Goal: Use online tool/utility: Utilize a website feature to perform a specific function

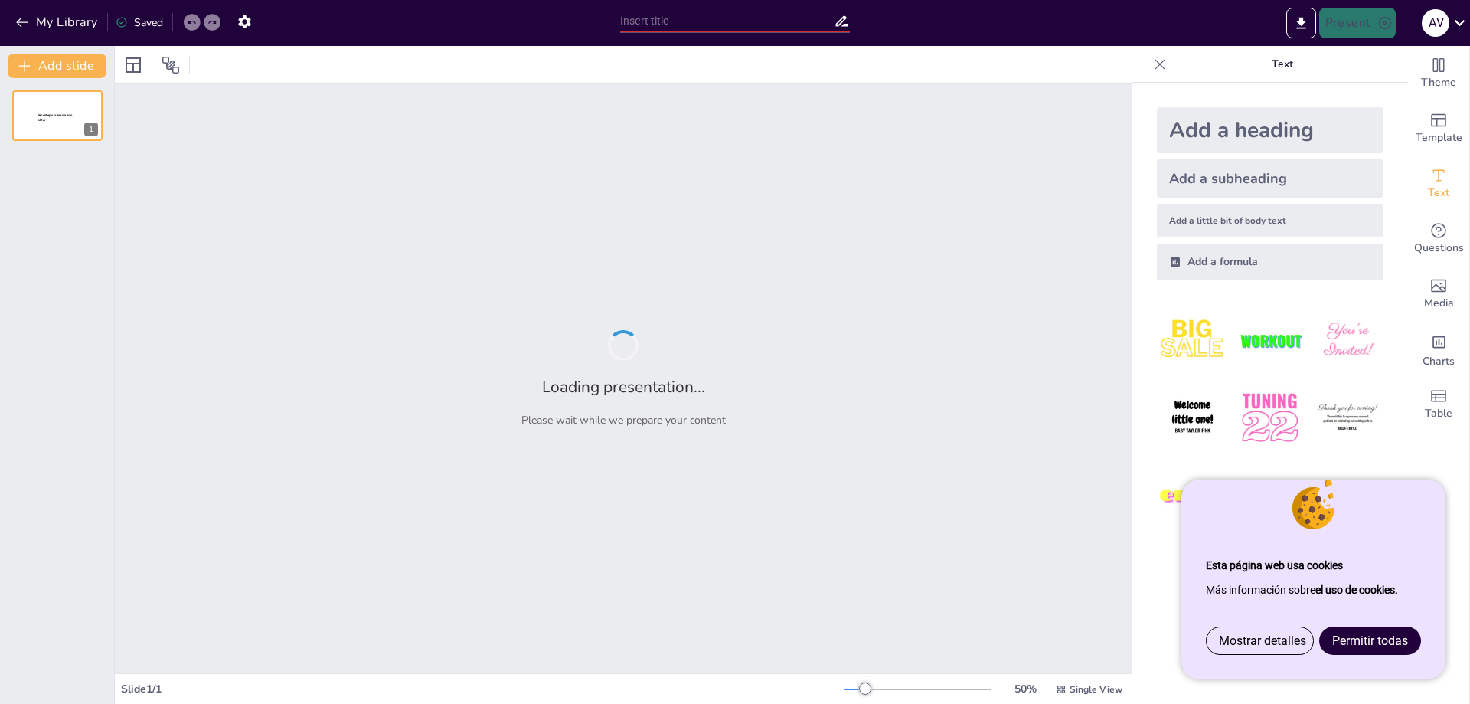
type input "Imported RD CI COATC.pptx"
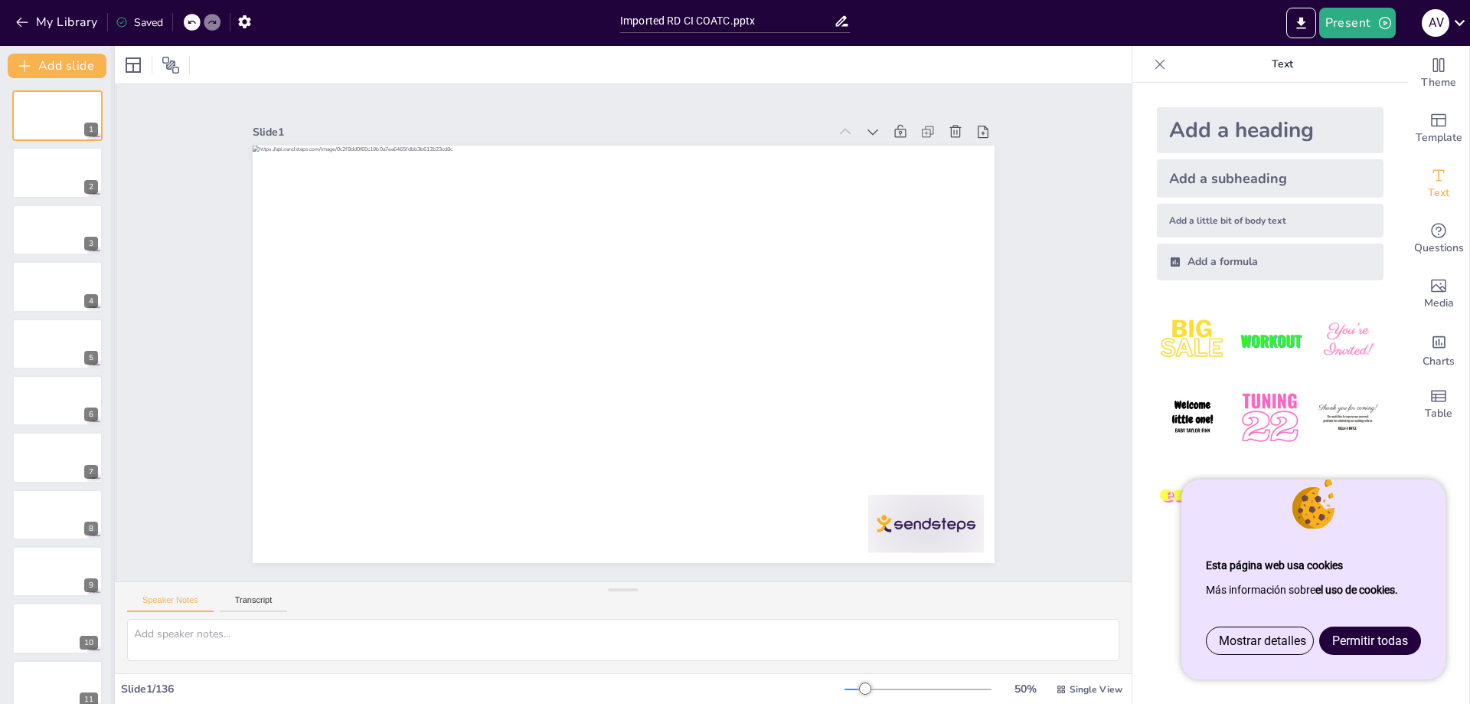
scroll to position [7137, 0]
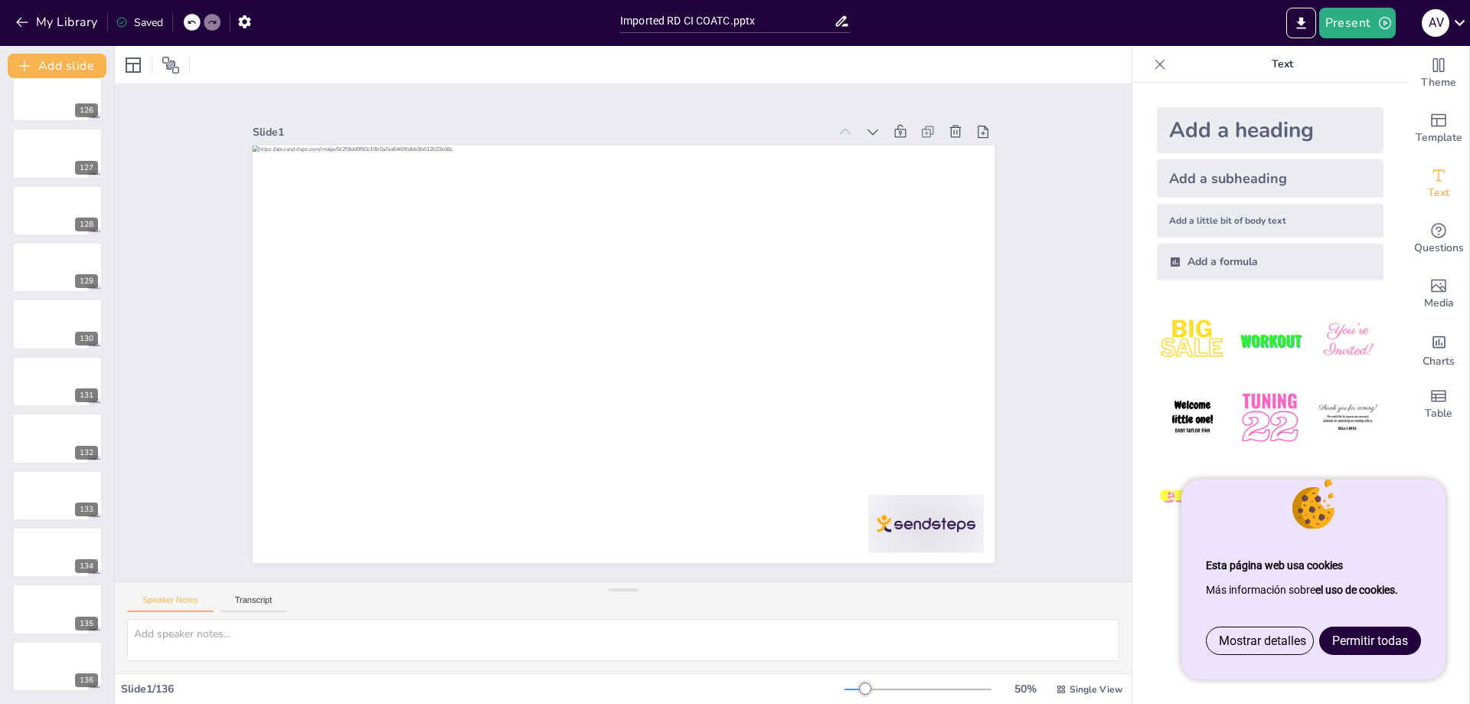
click at [1371, 641] on span "Permitir todas" at bounding box center [1370, 640] width 76 height 15
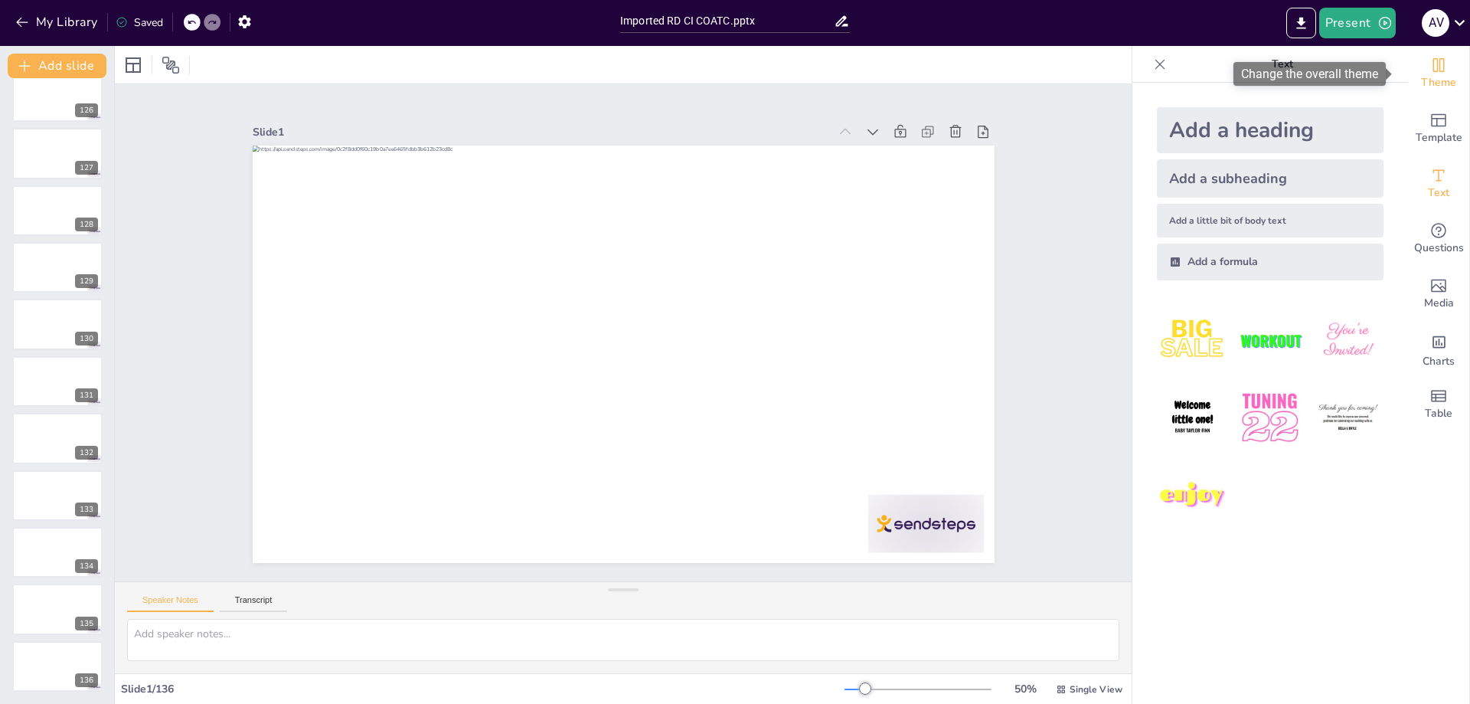
click at [1437, 67] on div "Theme" at bounding box center [1438, 73] width 61 height 55
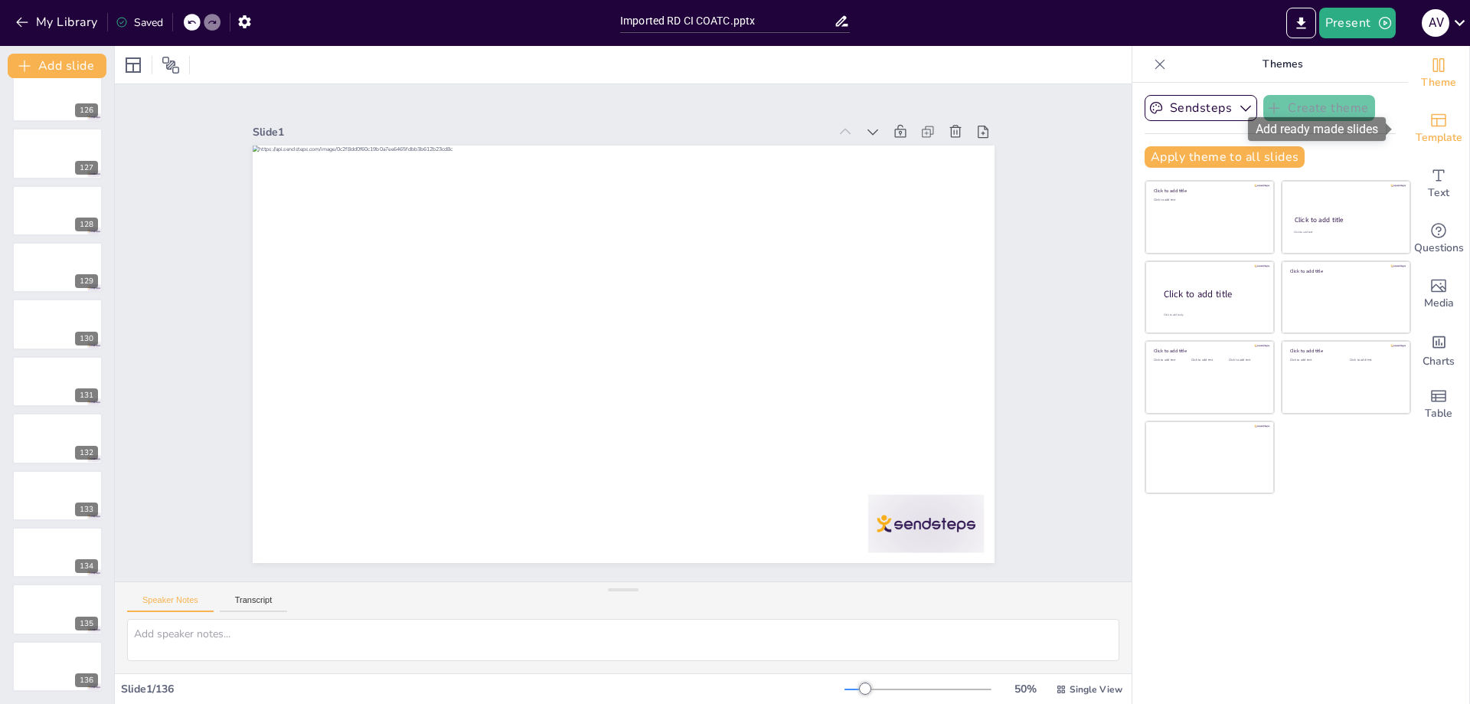
click at [1434, 129] on span "Template" at bounding box center [1439, 137] width 47 height 17
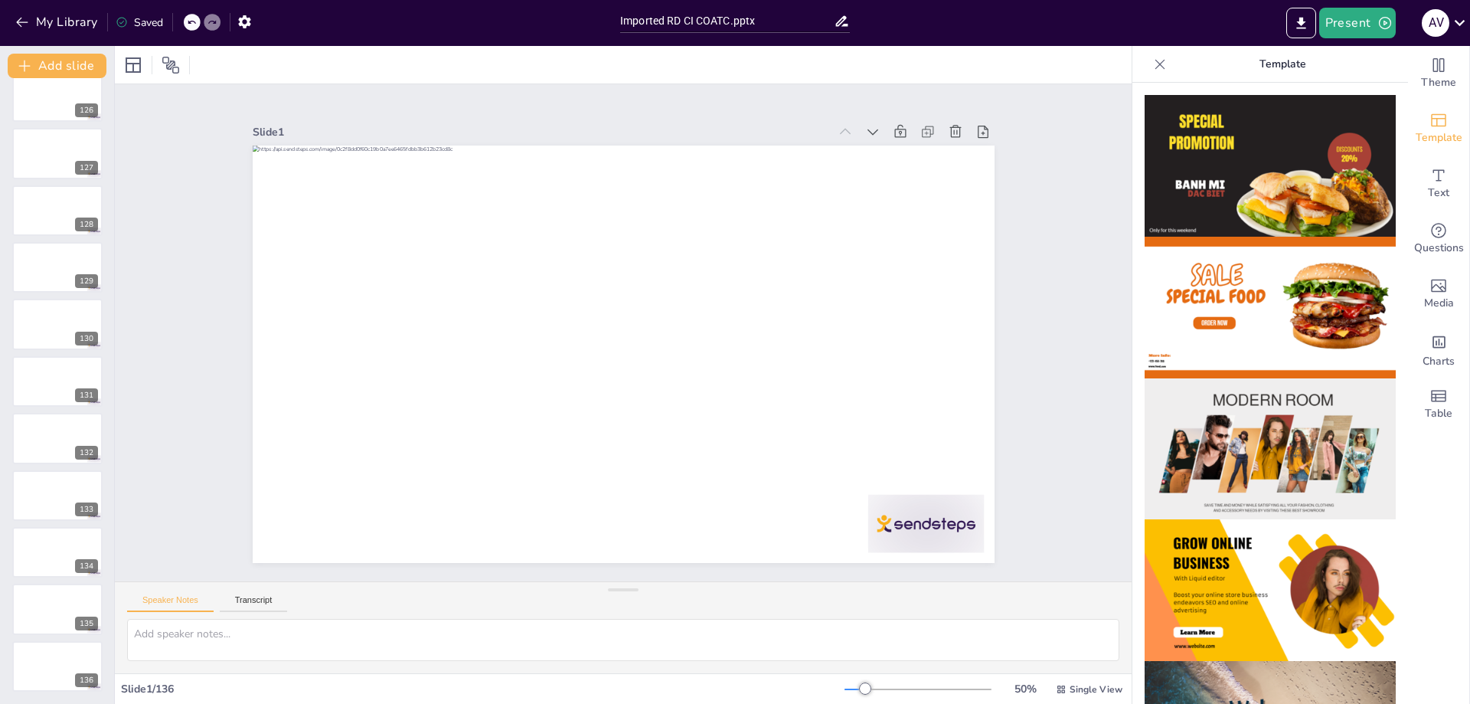
click at [1250, 196] on img at bounding box center [1270, 166] width 251 height 142
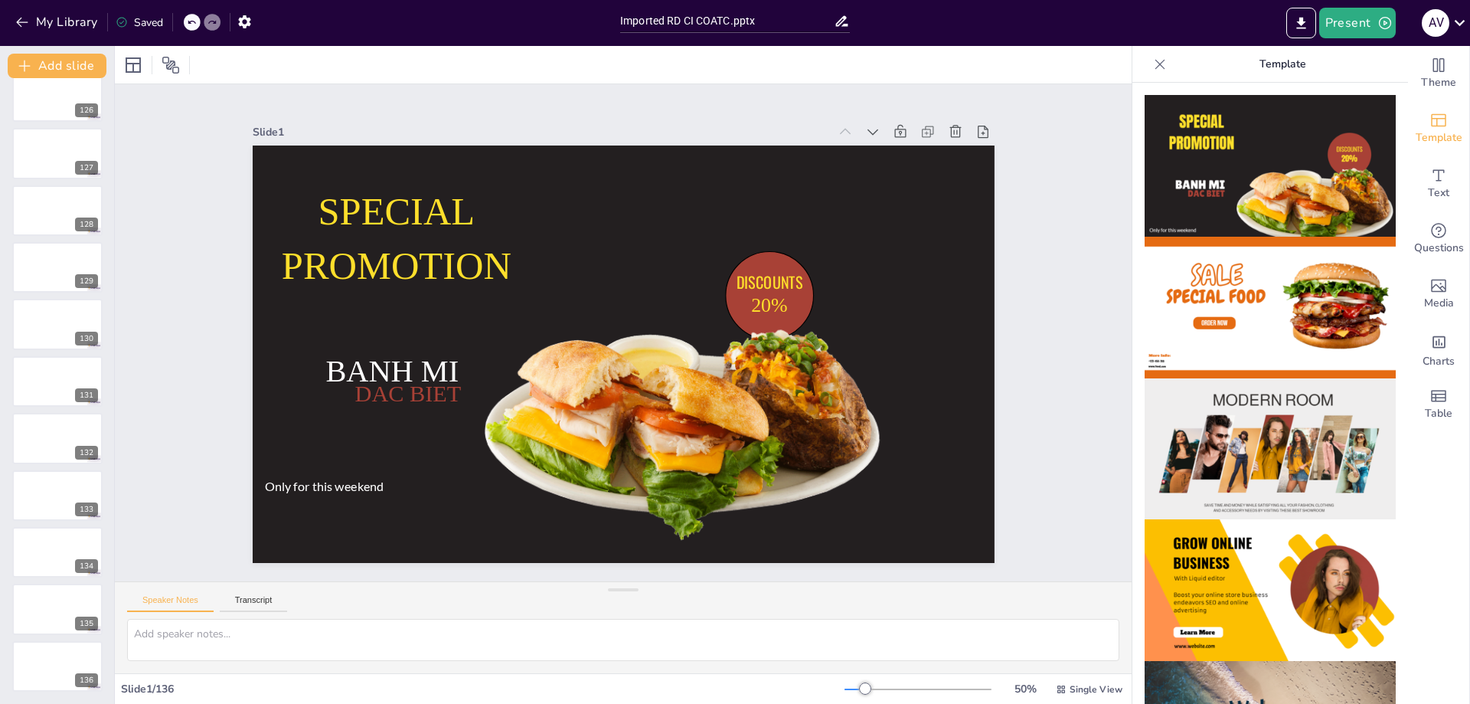
click at [1236, 273] on img at bounding box center [1270, 308] width 251 height 142
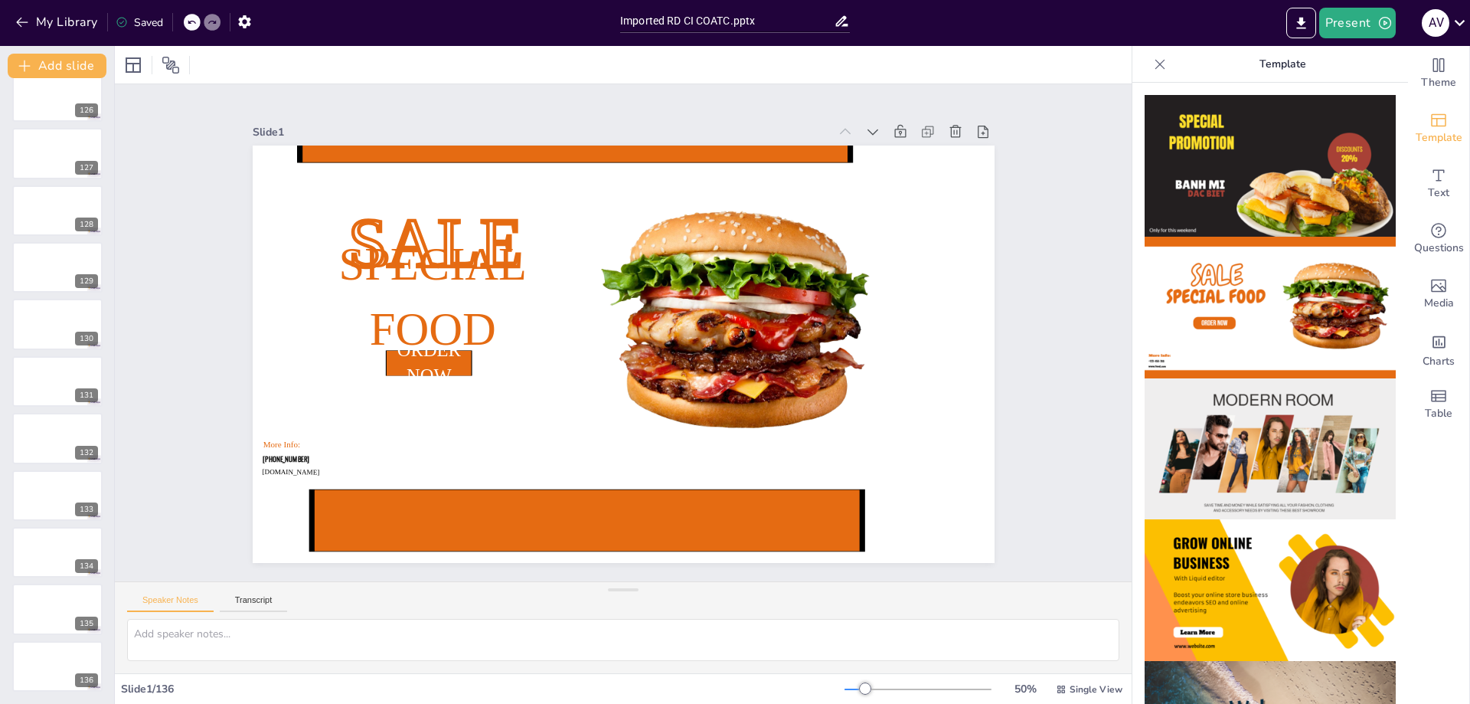
click at [1216, 428] on img at bounding box center [1270, 449] width 251 height 142
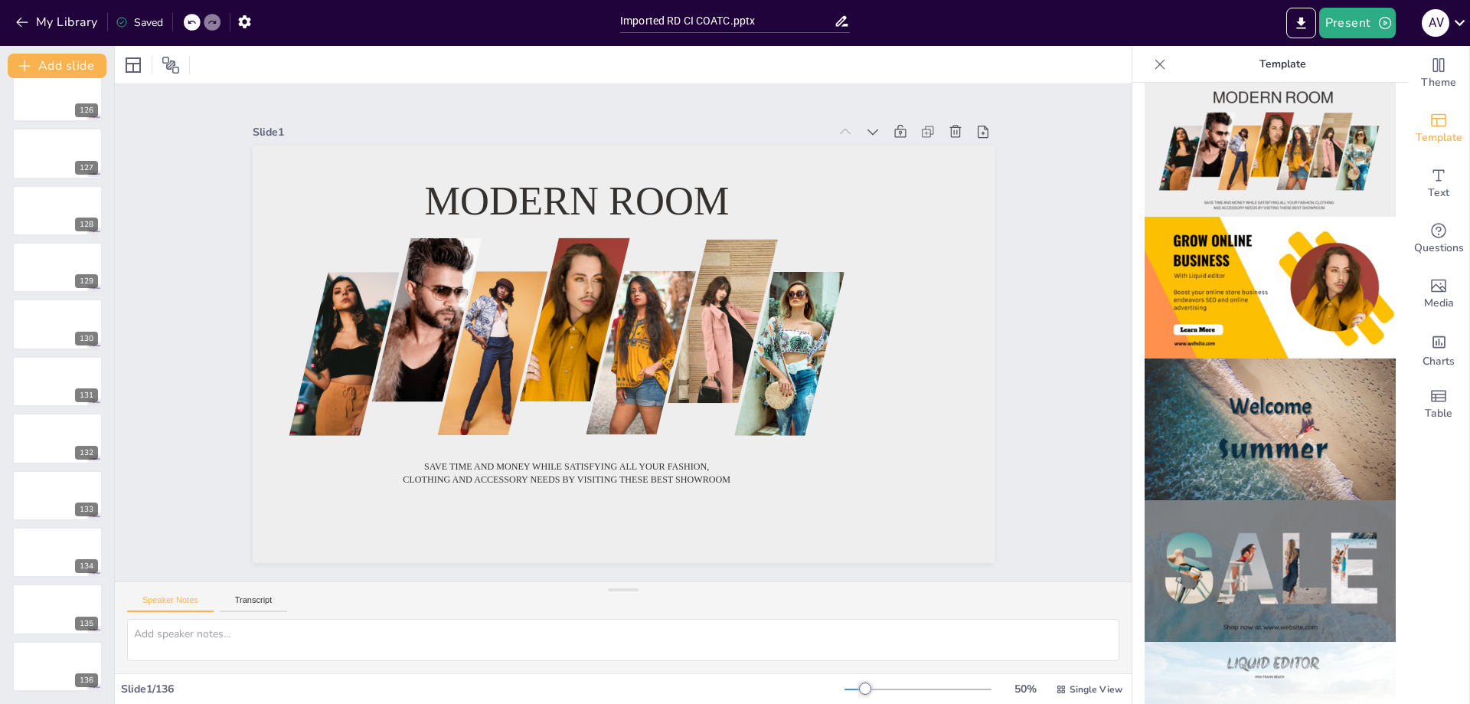
scroll to position [306, 0]
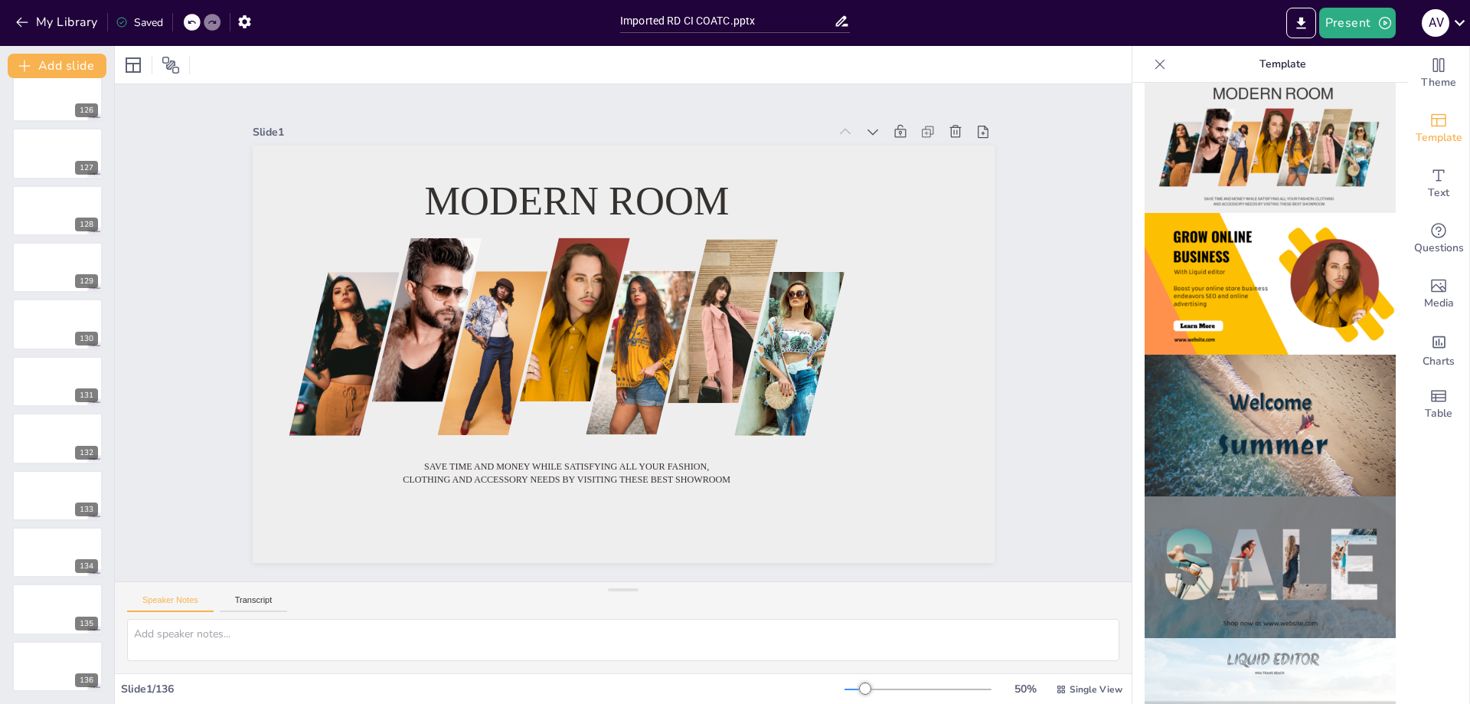
click at [1249, 266] on img at bounding box center [1270, 284] width 251 height 142
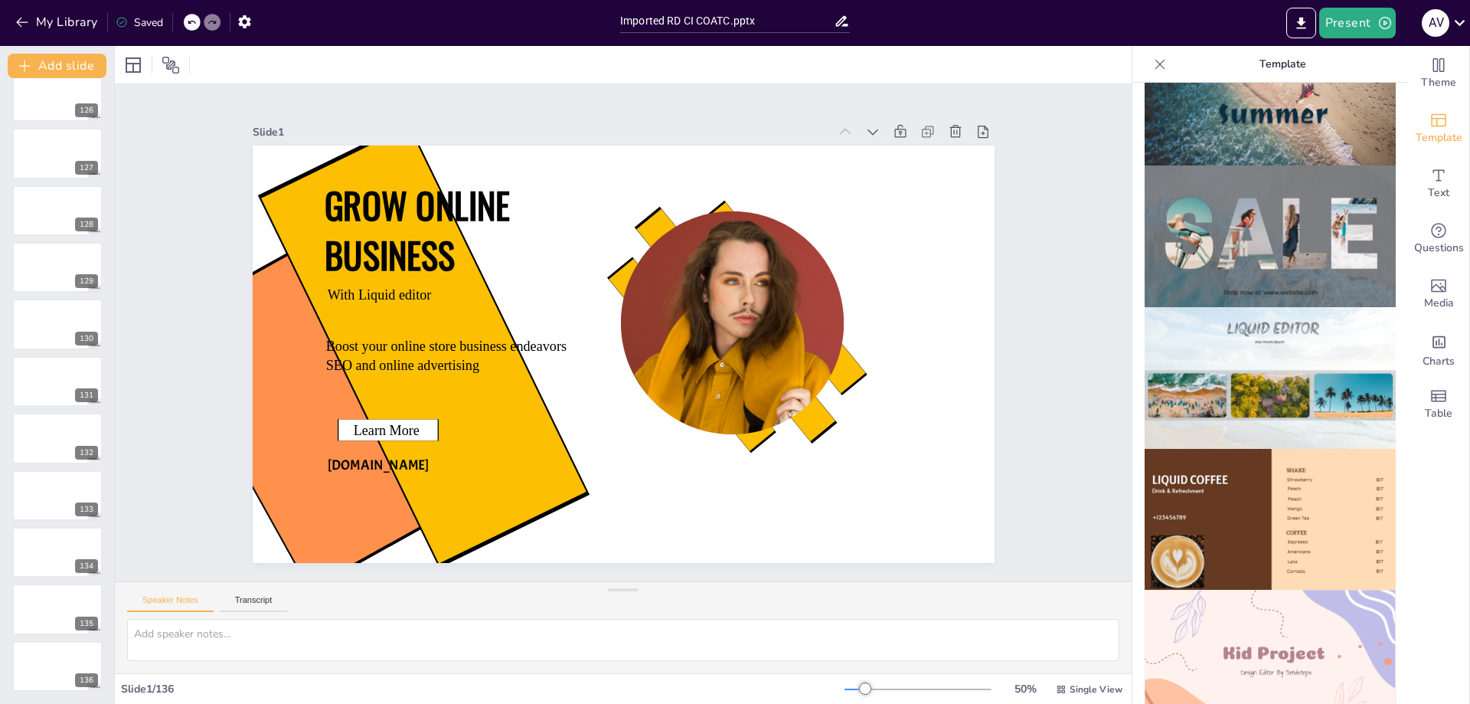
scroll to position [689, 0]
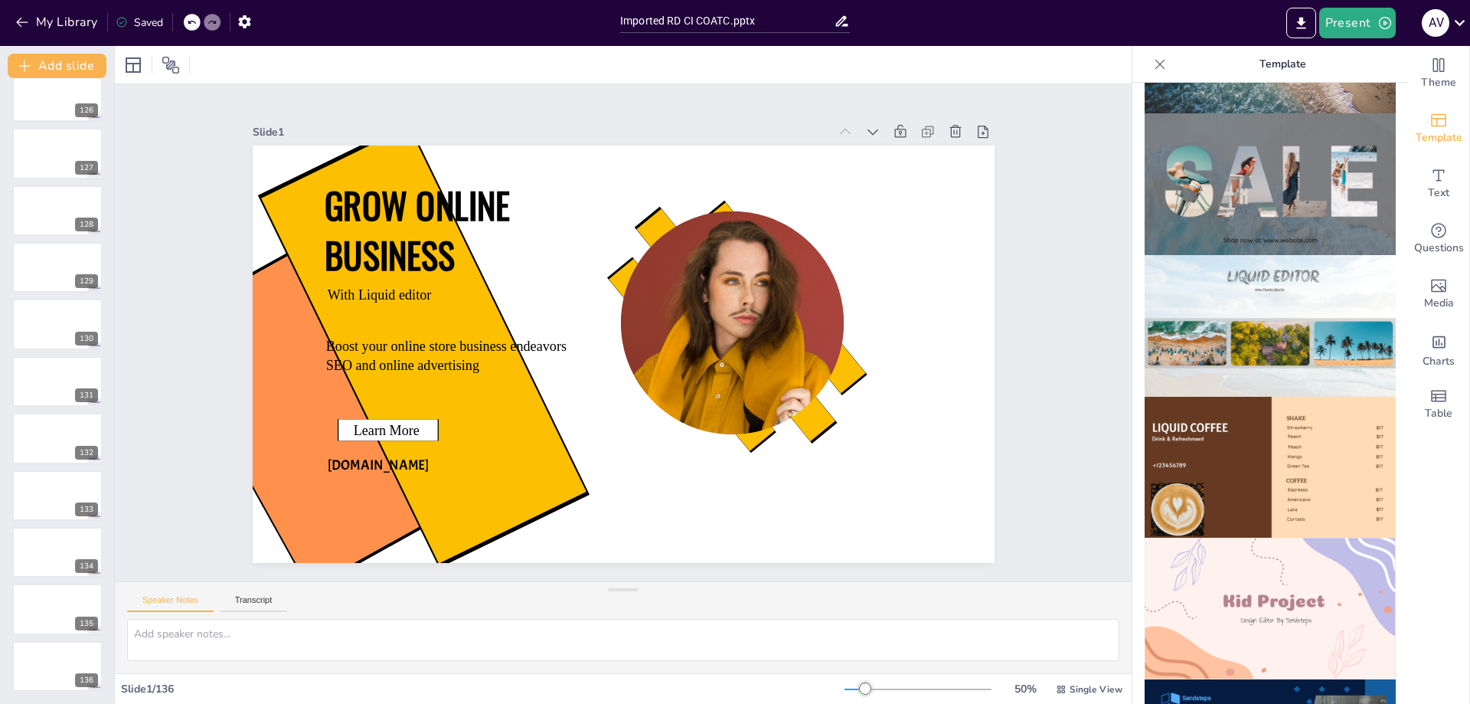
click at [1217, 405] on img at bounding box center [1270, 468] width 251 height 142
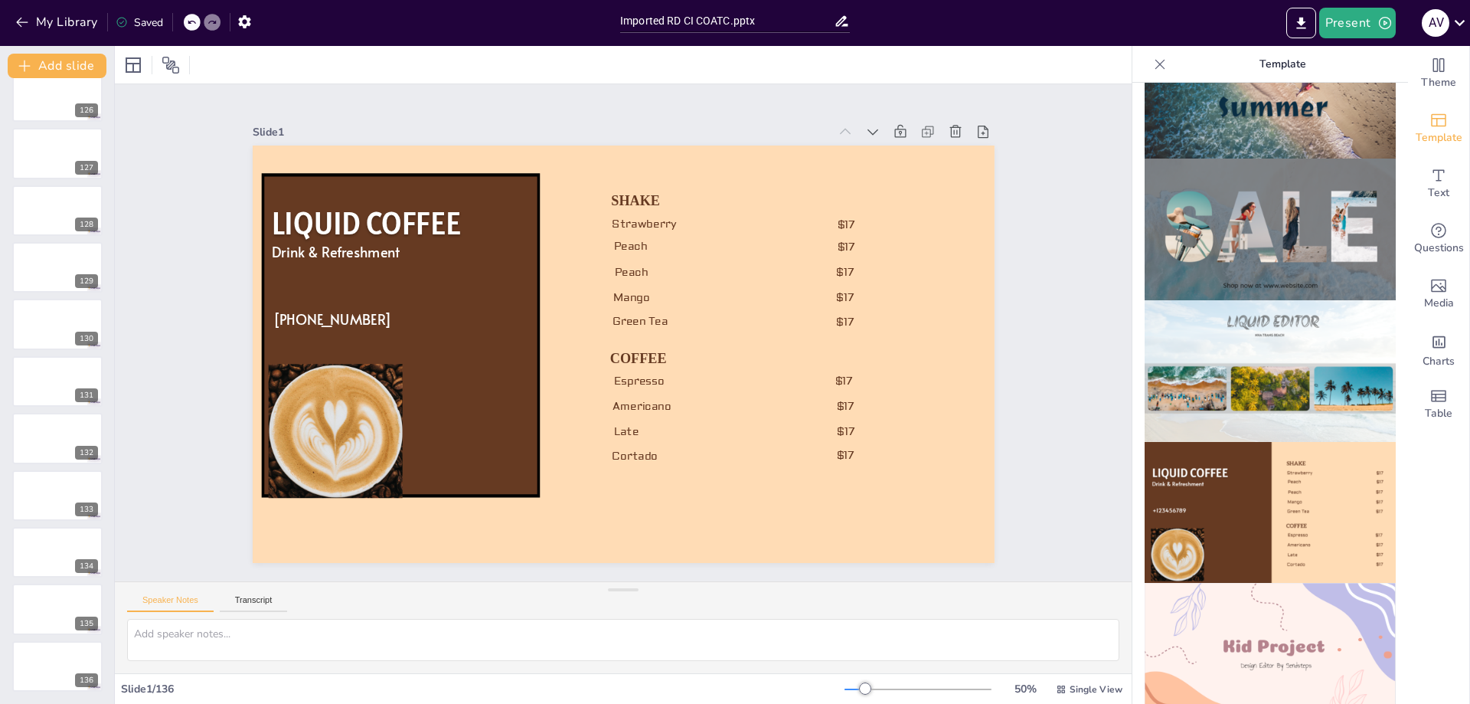
scroll to position [635, 0]
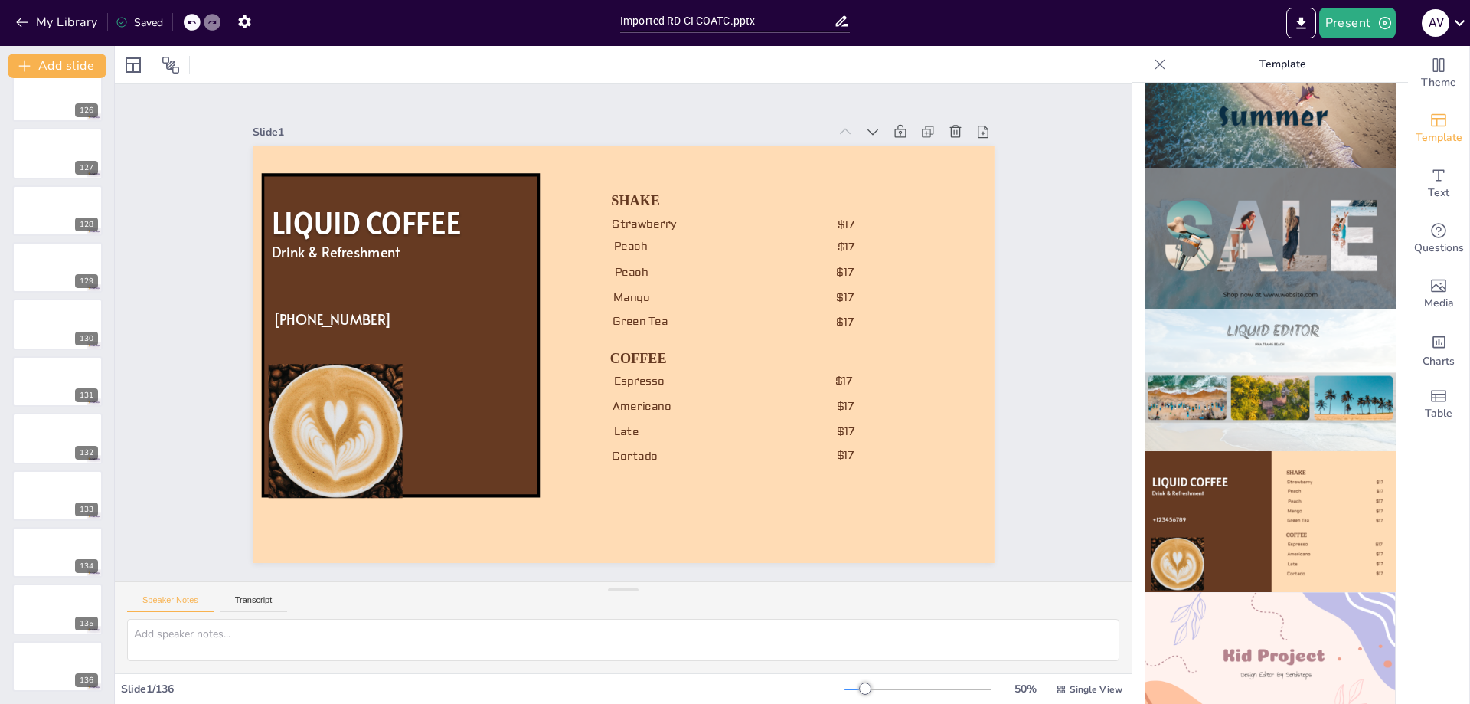
click at [1237, 463] on img at bounding box center [1270, 522] width 251 height 142
click at [1263, 229] on img at bounding box center [1270, 239] width 251 height 142
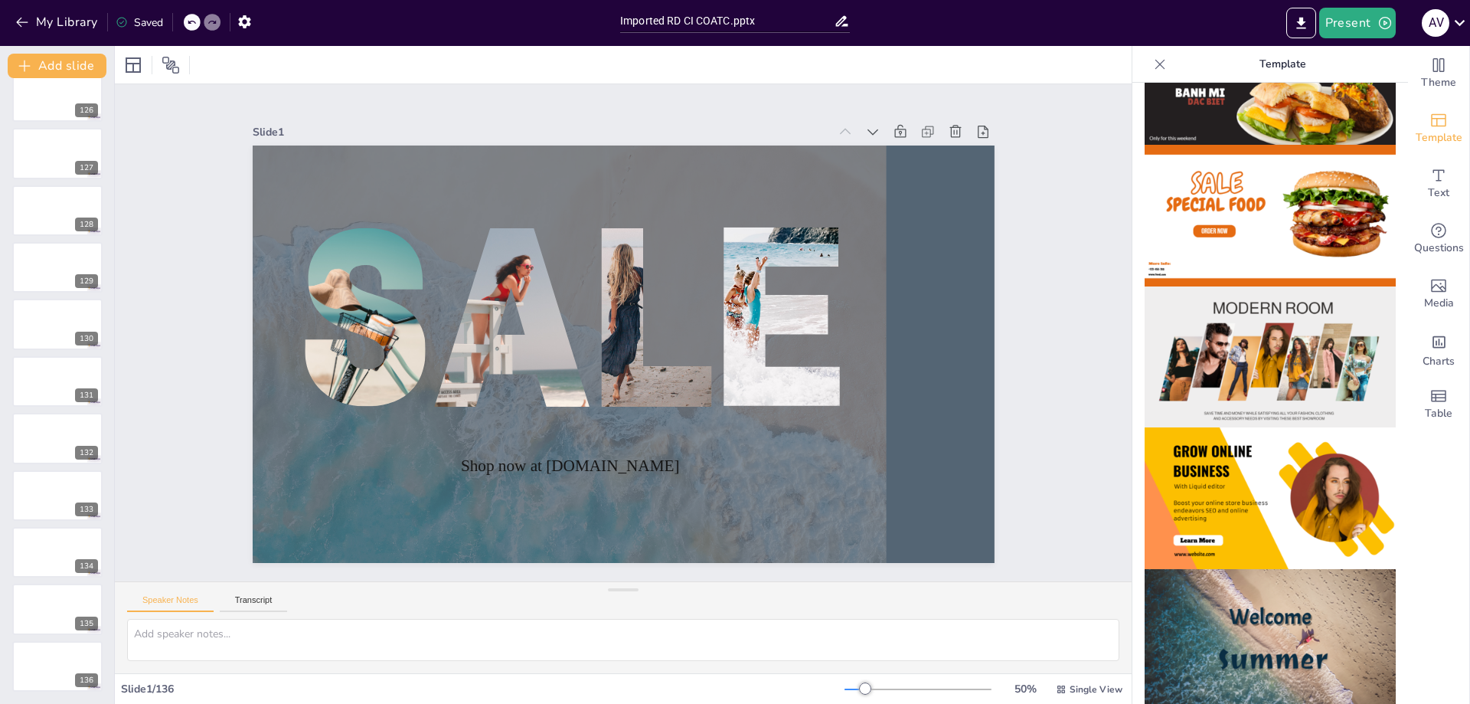
scroll to position [96, 0]
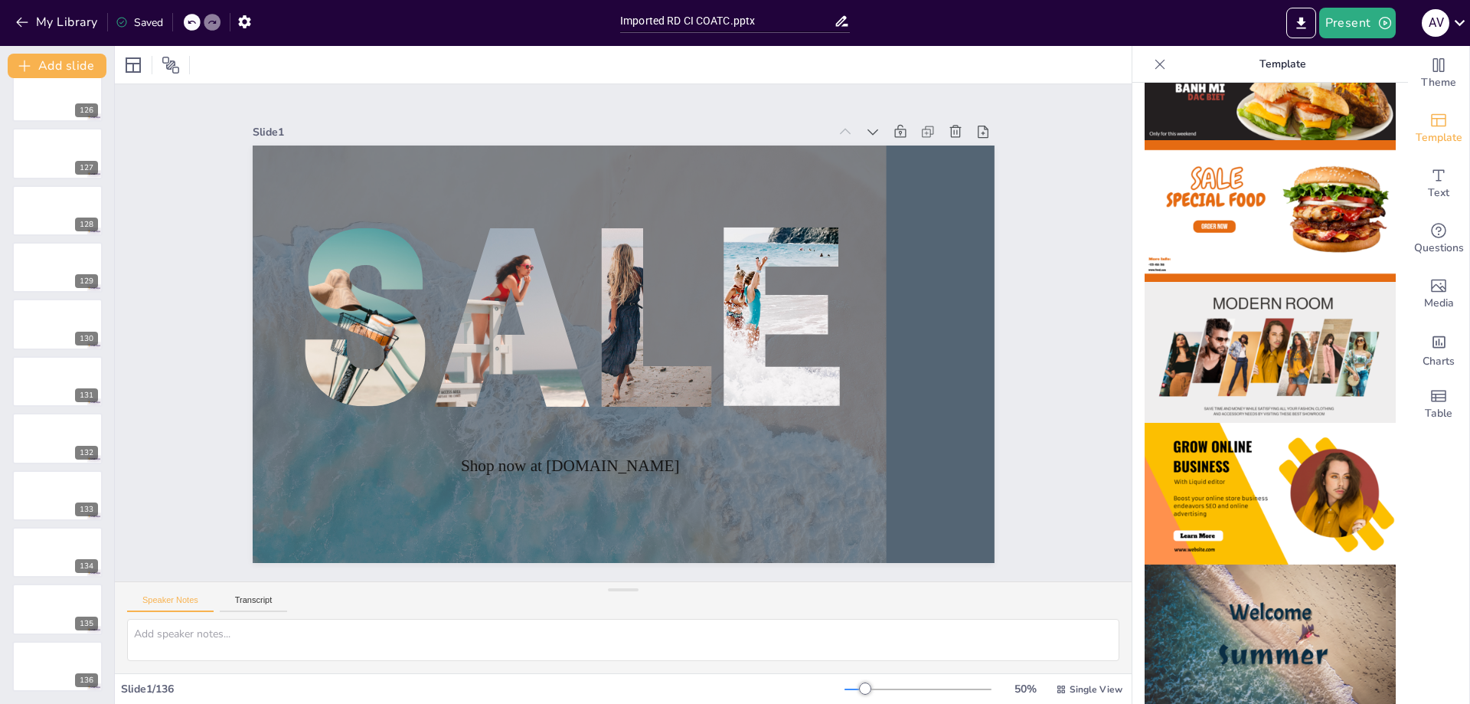
click at [1233, 443] on img at bounding box center [1270, 494] width 251 height 142
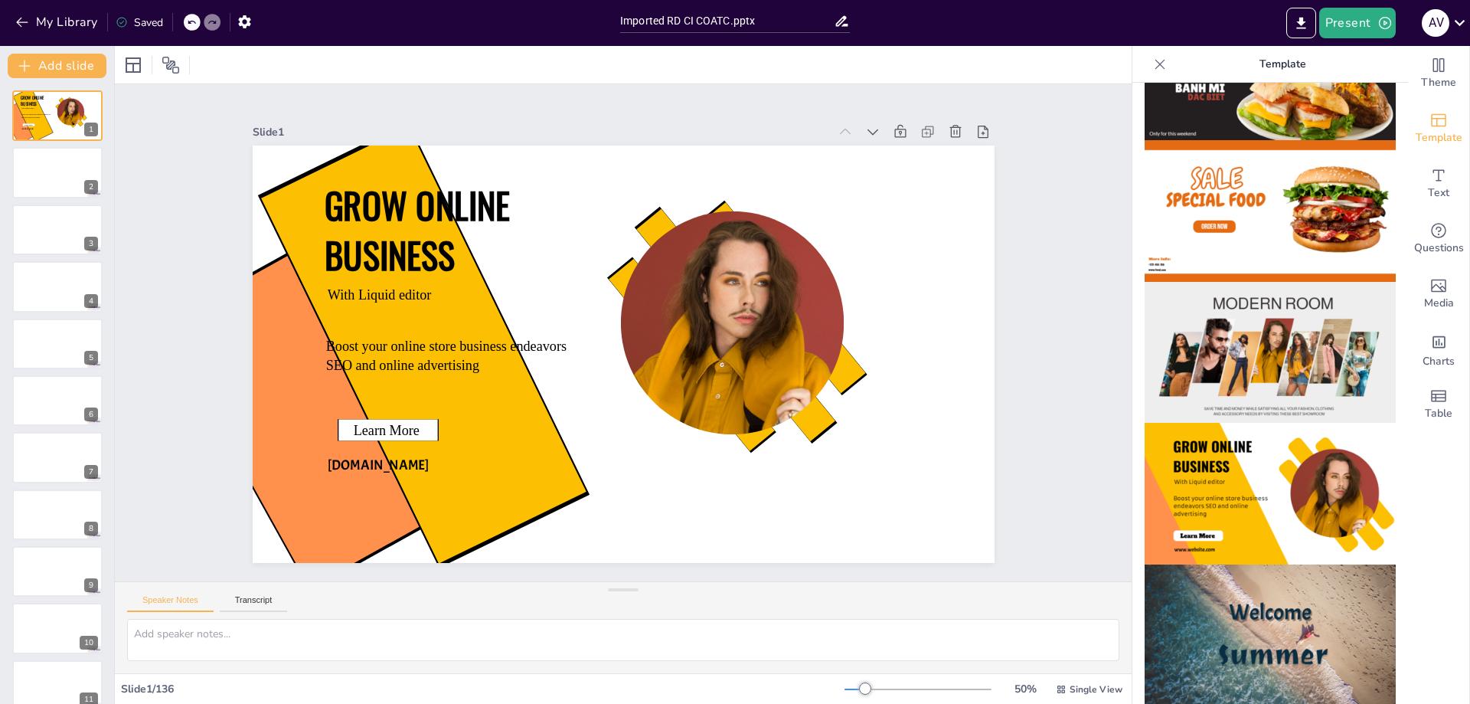
scroll to position [0, 0]
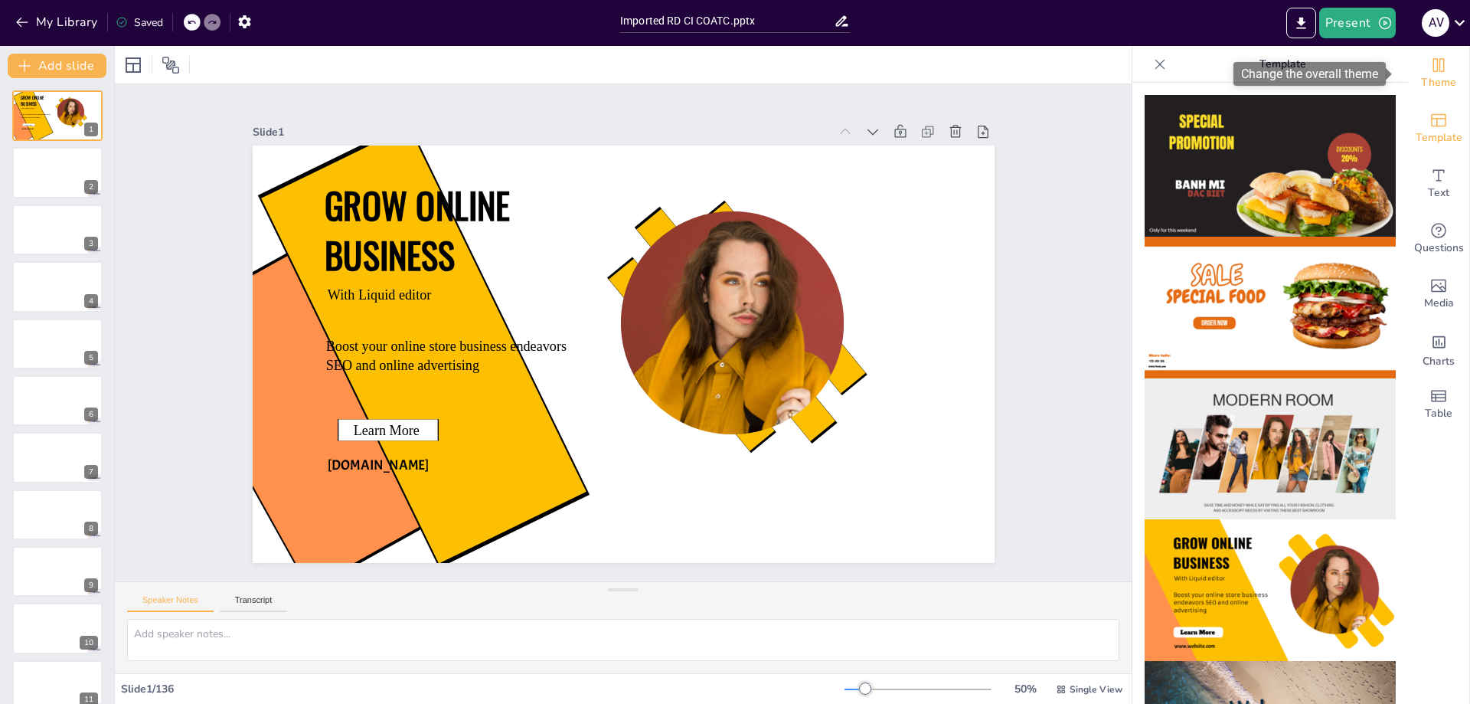
click at [1421, 74] on span "Theme" at bounding box center [1438, 82] width 35 height 17
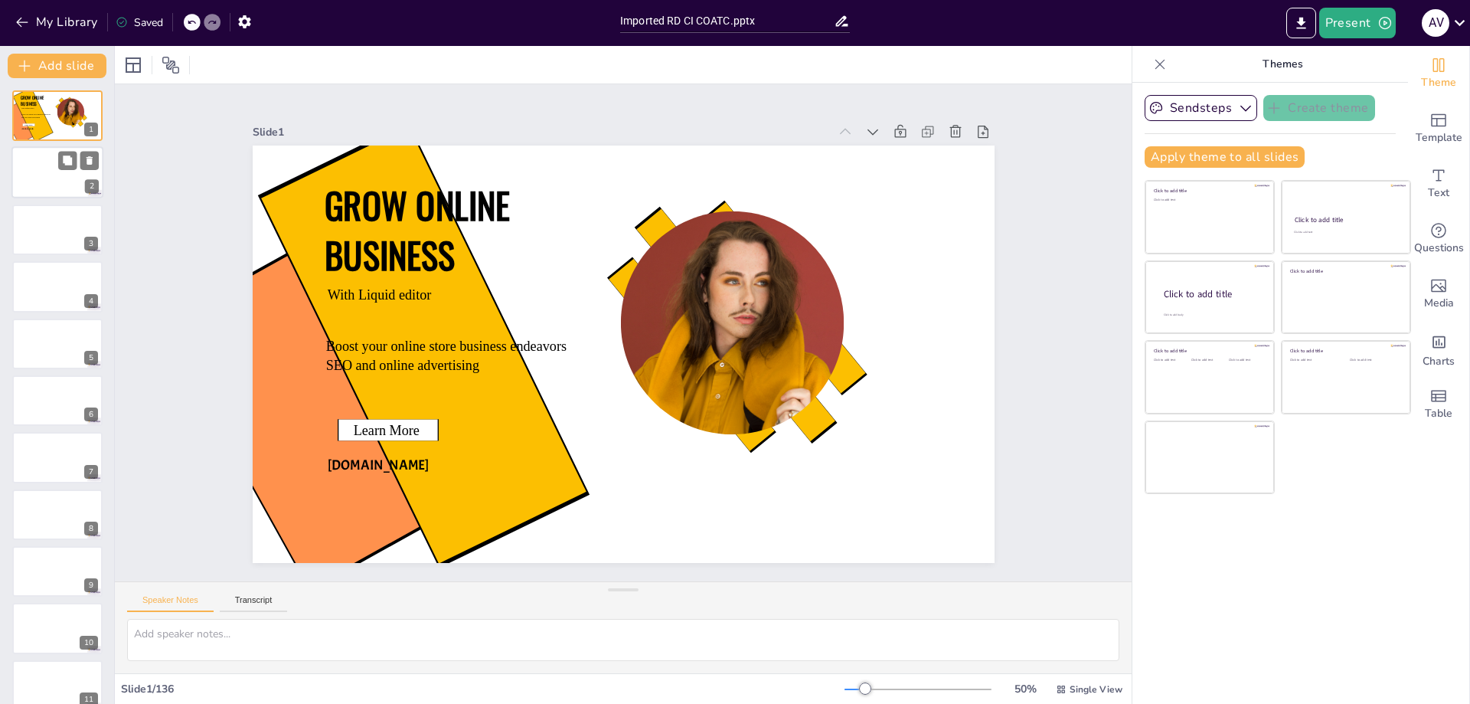
click at [54, 162] on div at bounding box center [57, 173] width 92 height 52
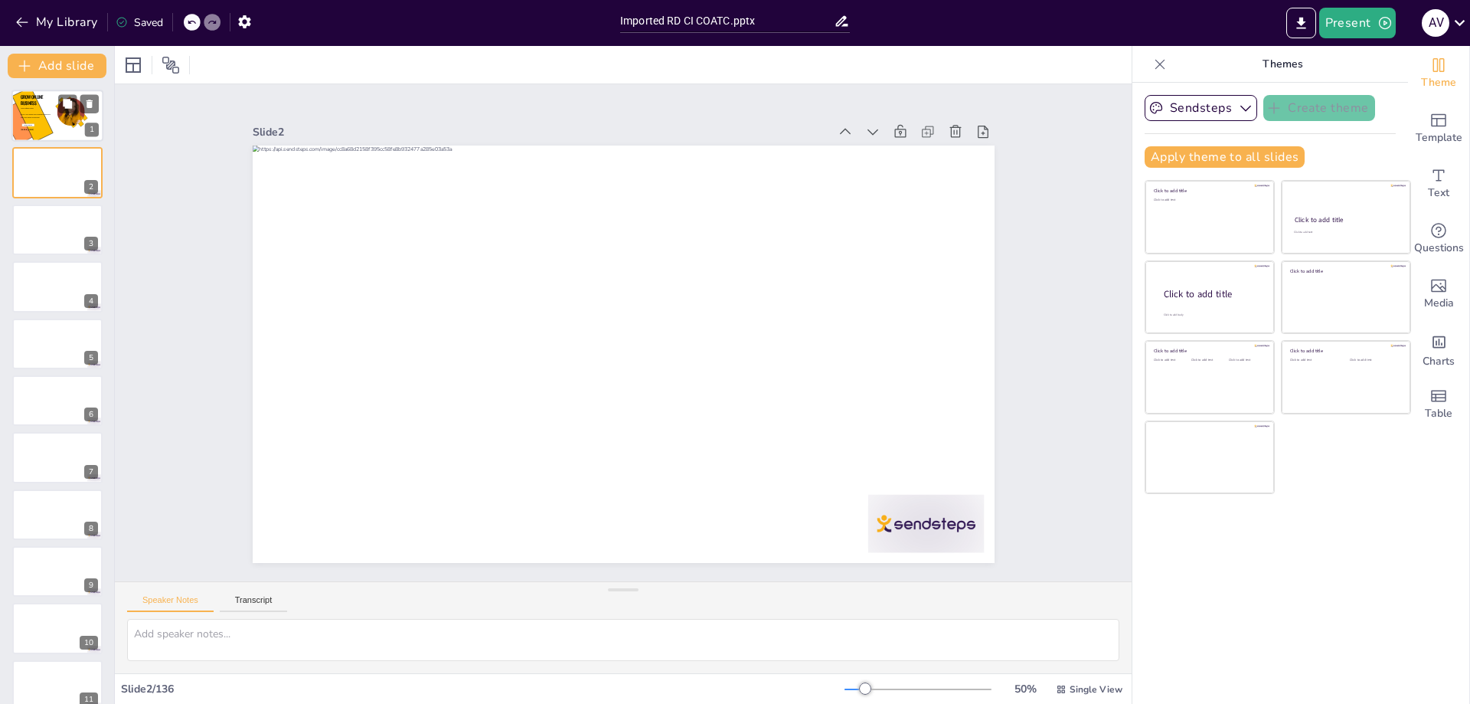
click at [51, 116] on div at bounding box center [57, 116] width 92 height 52
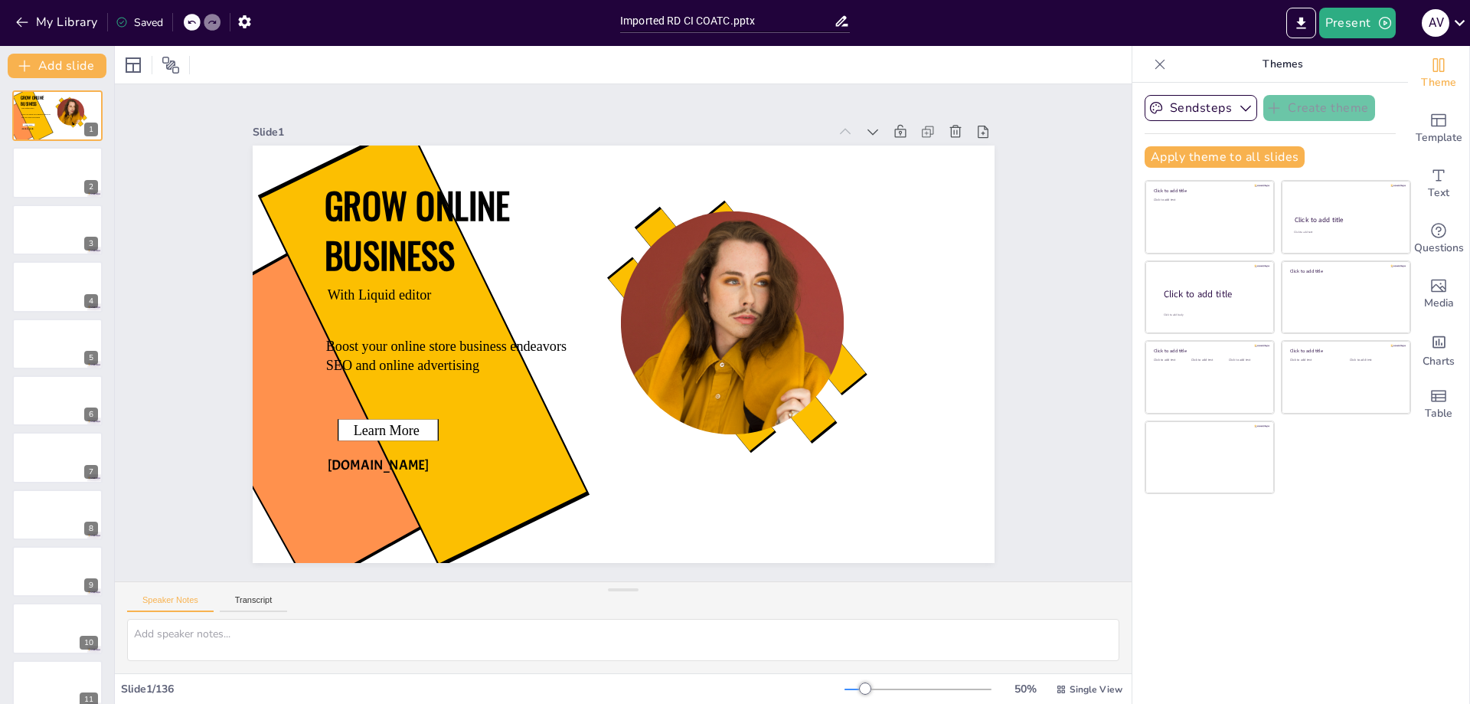
click at [194, 23] on icon at bounding box center [191, 22] width 9 height 9
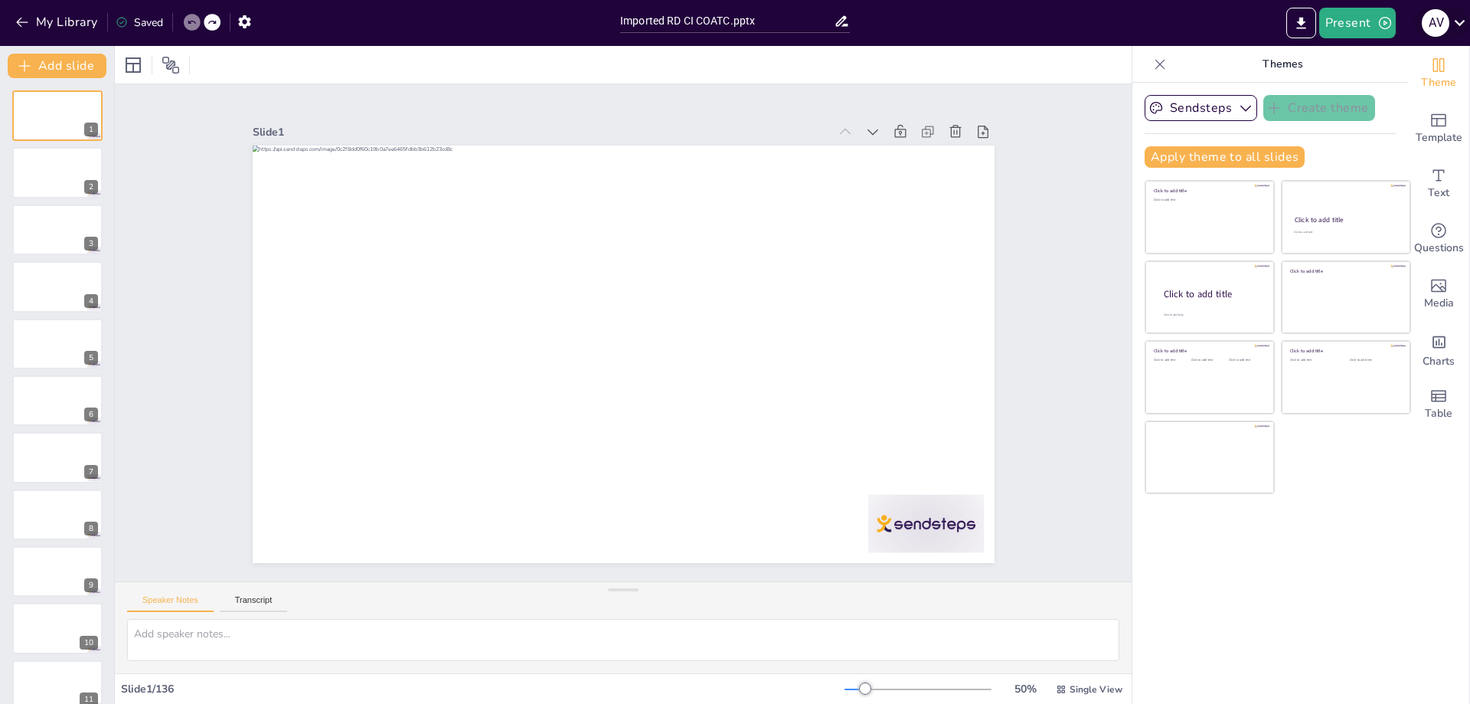
click at [1462, 26] on icon at bounding box center [1459, 22] width 21 height 21
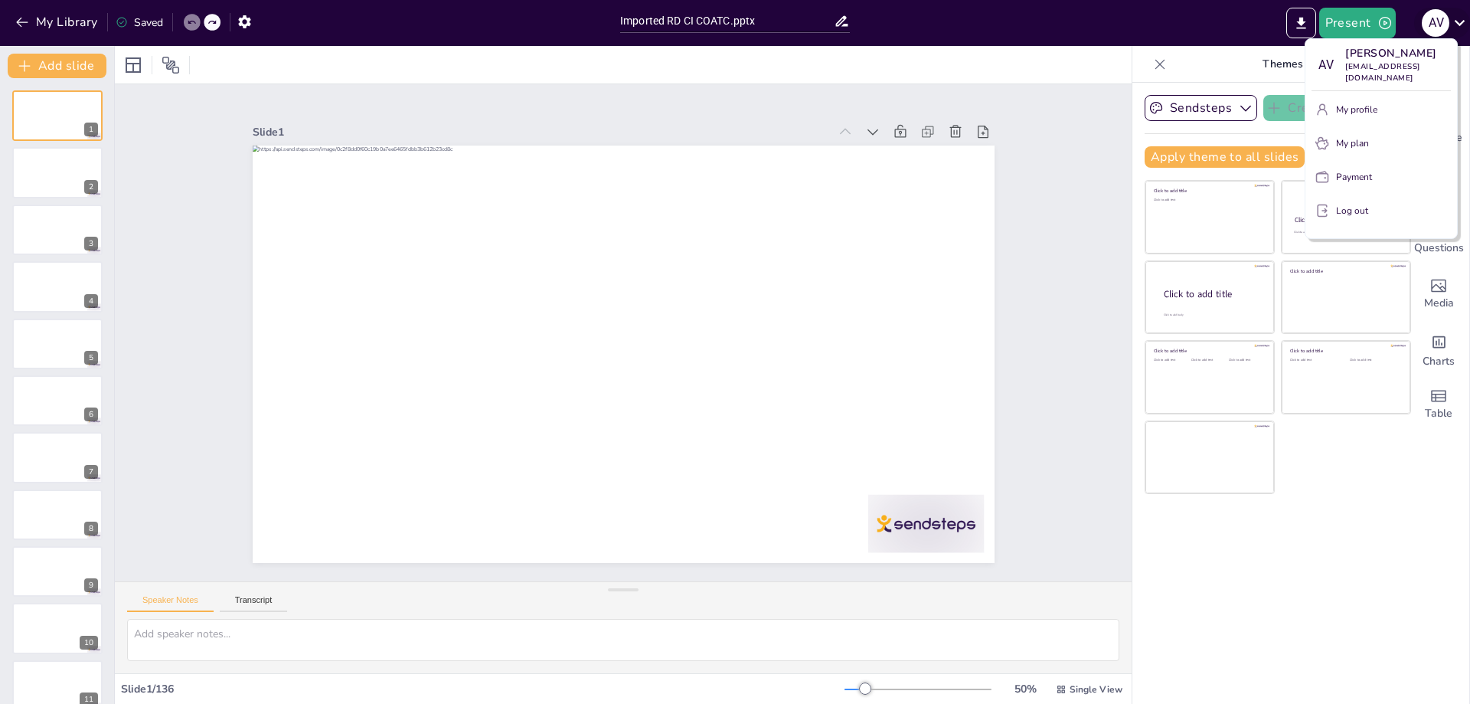
click at [1462, 26] on div at bounding box center [735, 352] width 1470 height 704
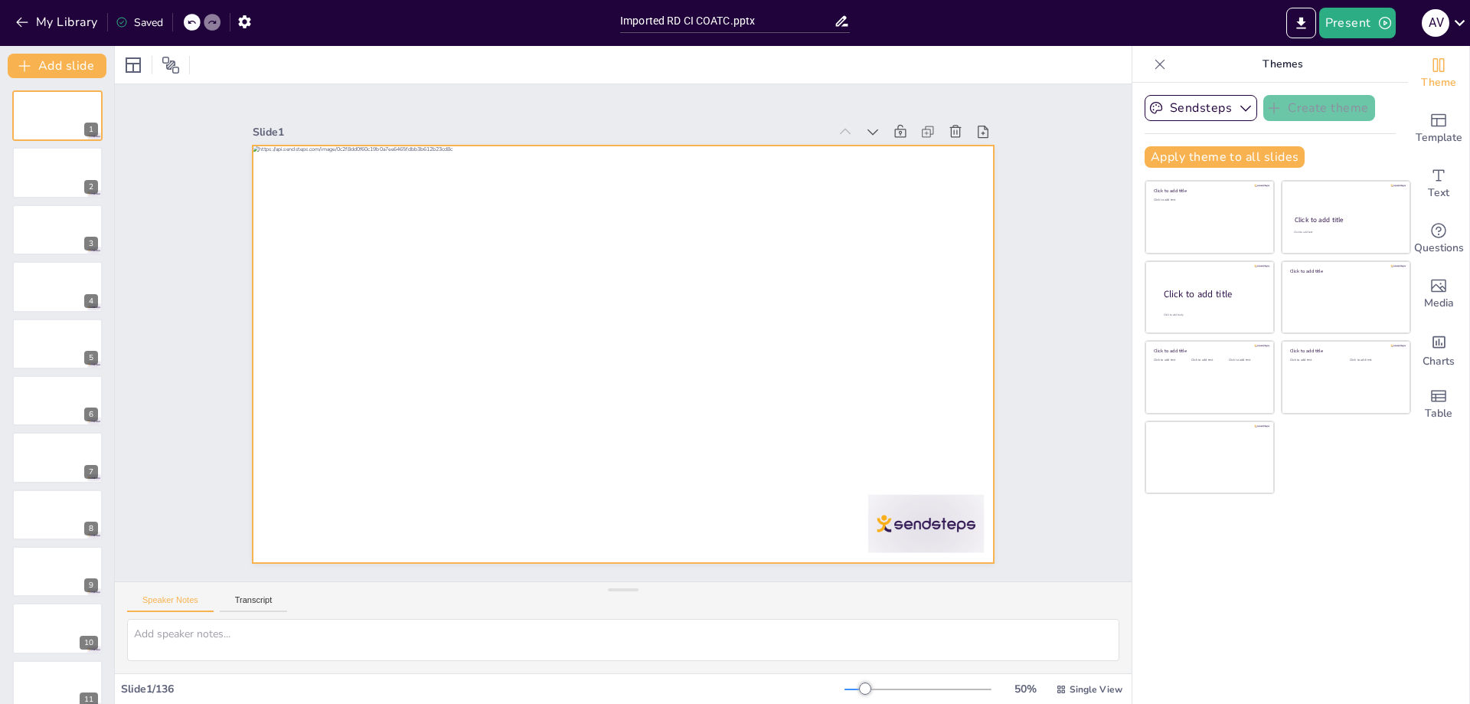
click at [256, 161] on div at bounding box center [607, 318] width 806 height 831
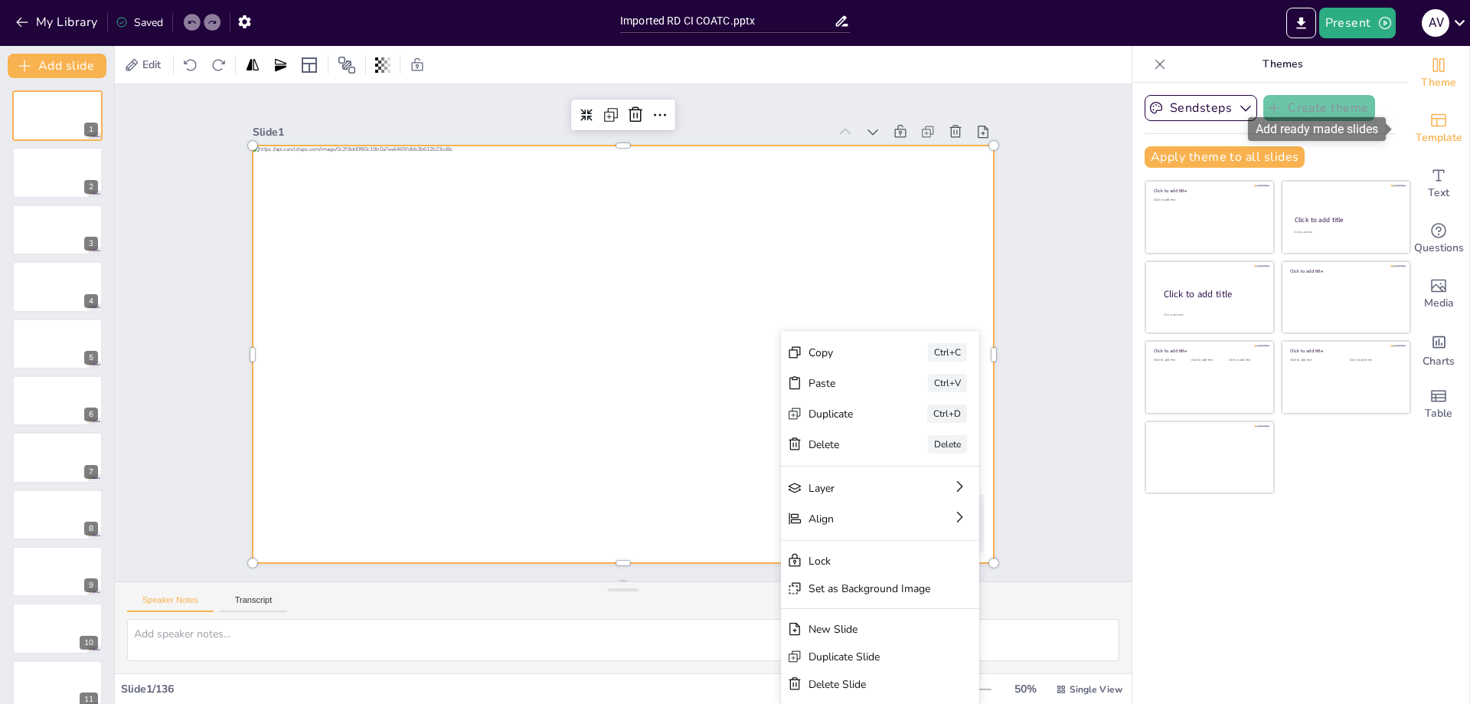
click at [1438, 123] on div "Template" at bounding box center [1438, 128] width 61 height 55
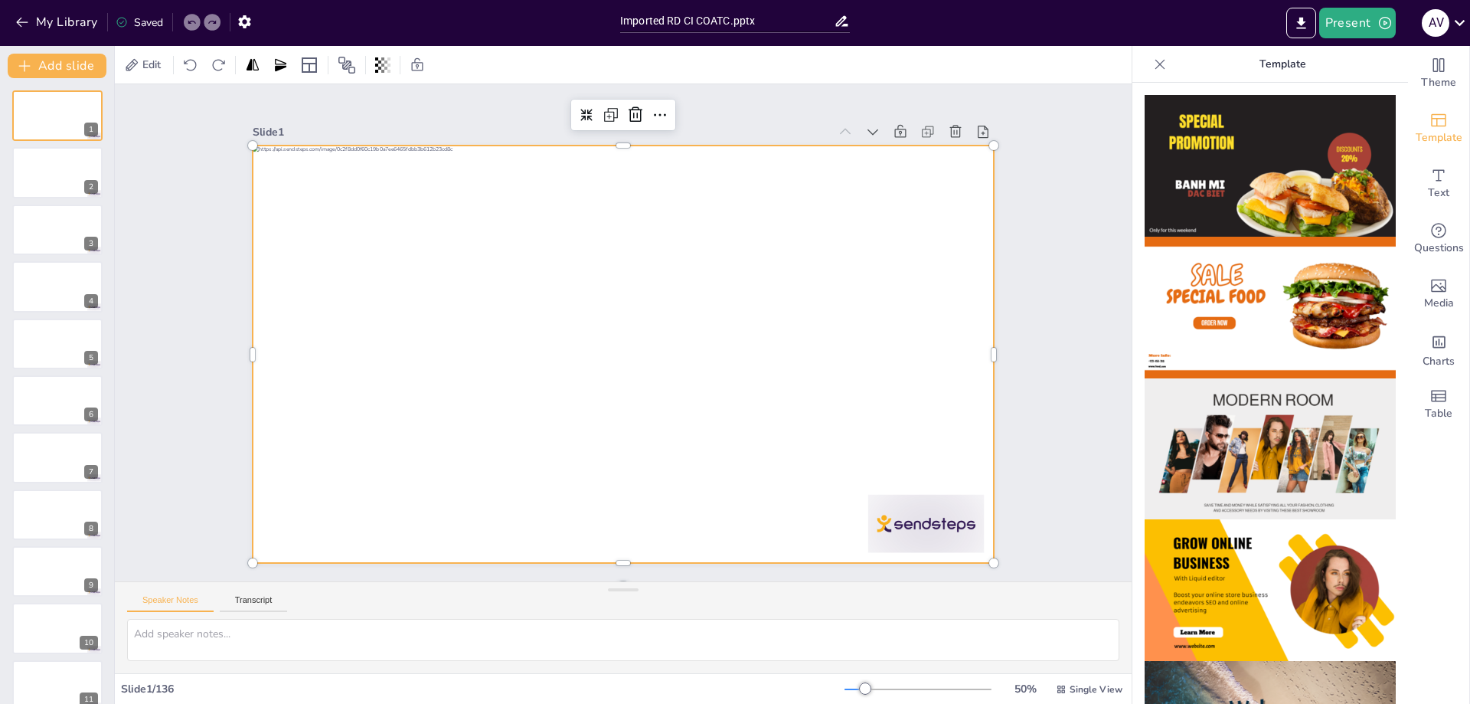
click at [1292, 289] on img at bounding box center [1270, 308] width 251 height 142
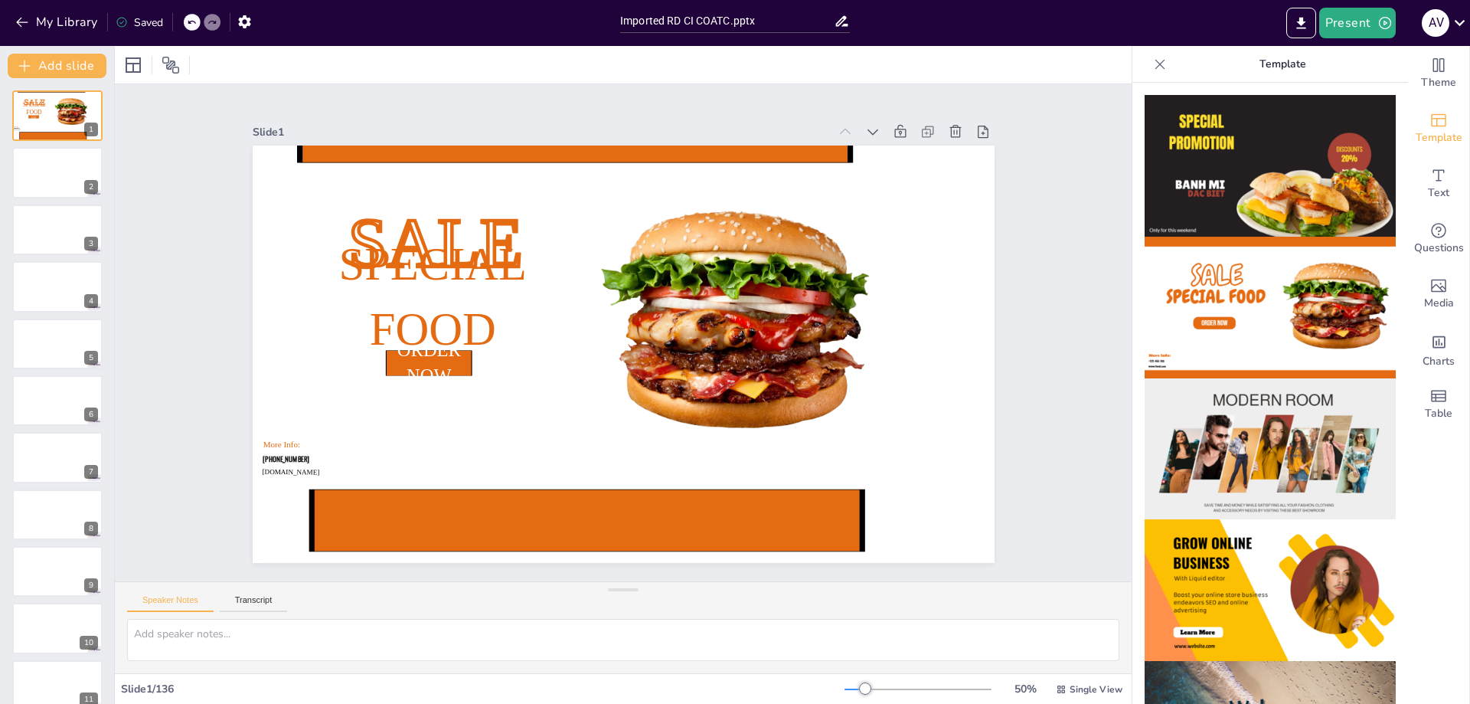
click at [185, 18] on div "My Library Saved" at bounding box center [129, 22] width 259 height 28
click at [185, 155] on div "Slide 1 SALE ORDER NOW Special Food [PHONE_NUMBER] More Info: [DOMAIN_NAME] Sli…" at bounding box center [624, 333] width 1050 height 1088
click at [209, 24] on icon at bounding box center [208, 22] width 9 height 9
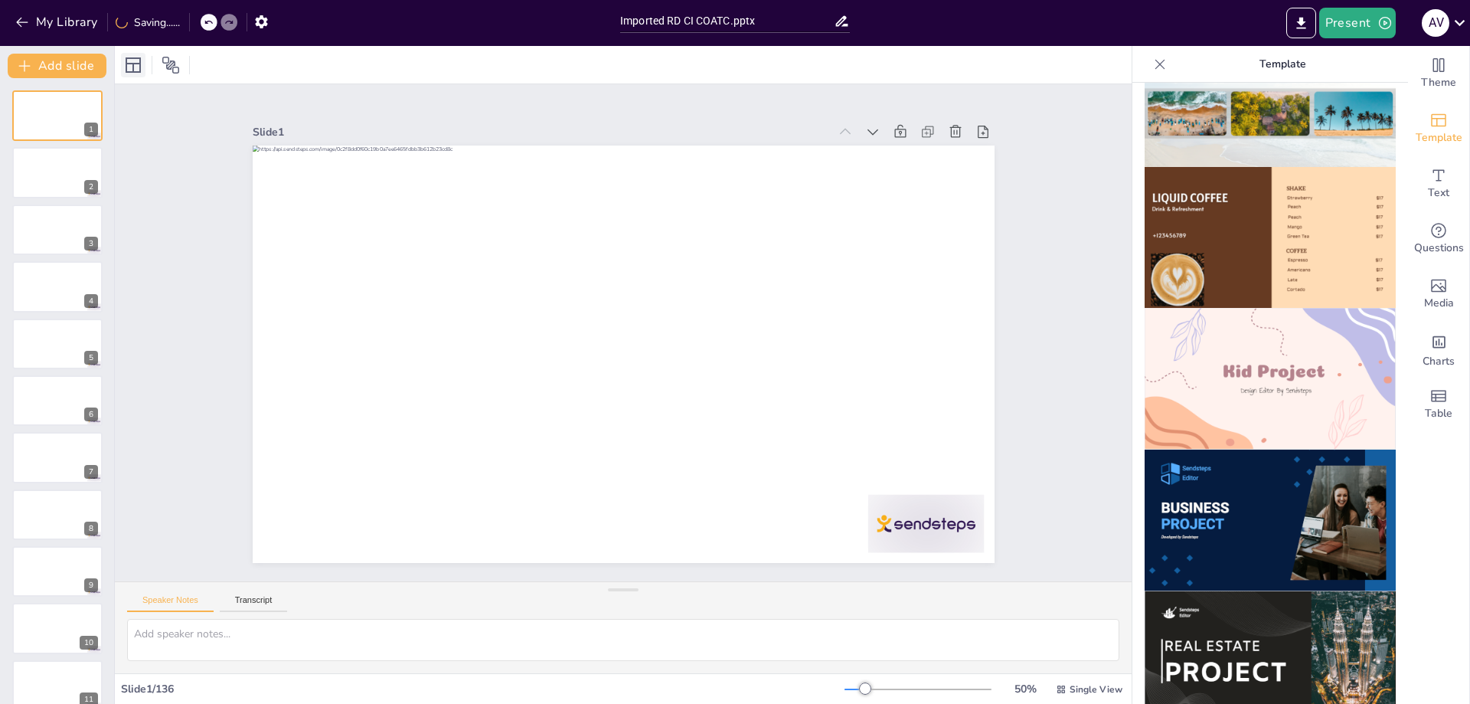
click at [131, 67] on icon at bounding box center [133, 65] width 18 height 18
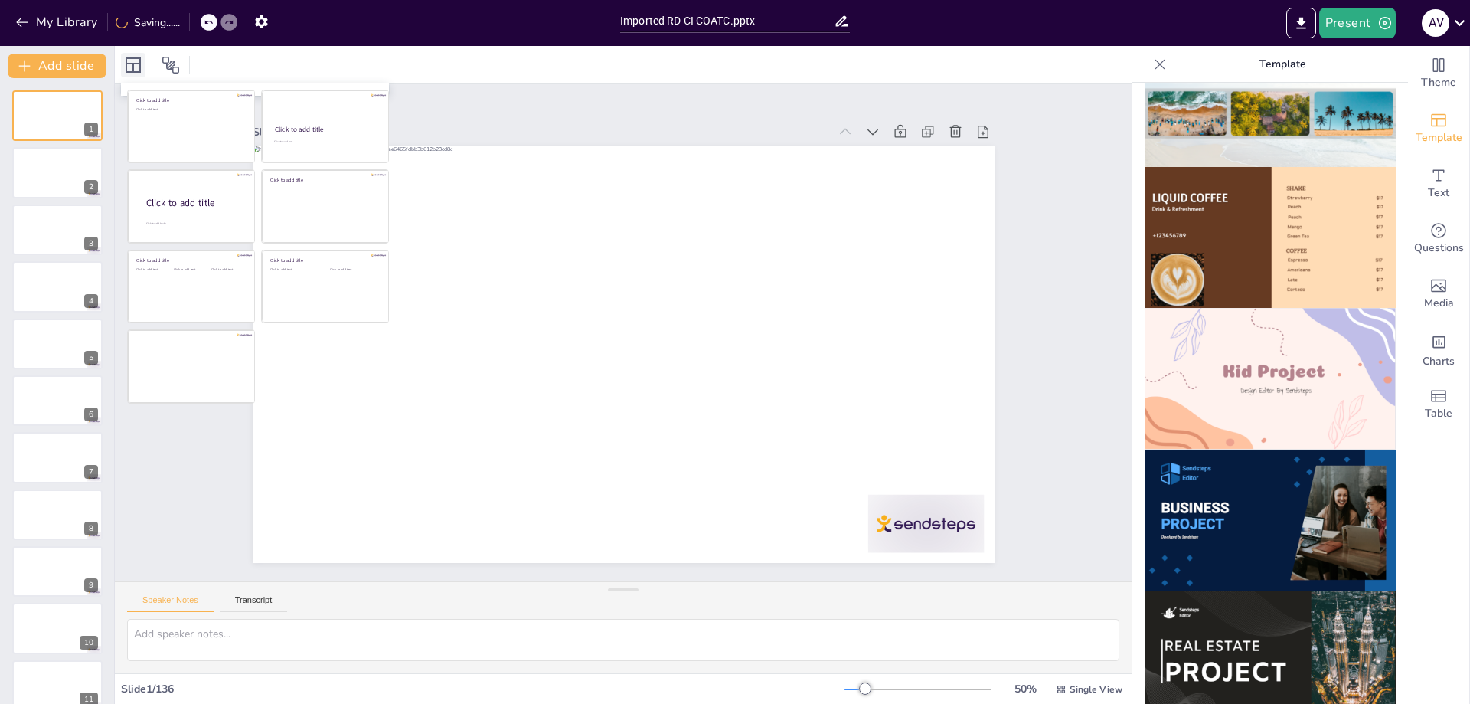
click at [131, 67] on icon at bounding box center [133, 65] width 18 height 18
